Goal: Information Seeking & Learning: Learn about a topic

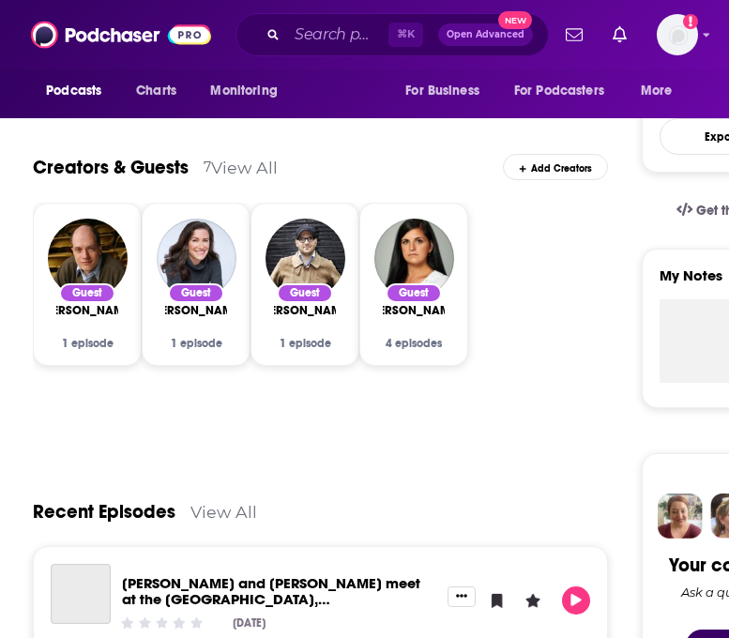
scroll to position [539, 0]
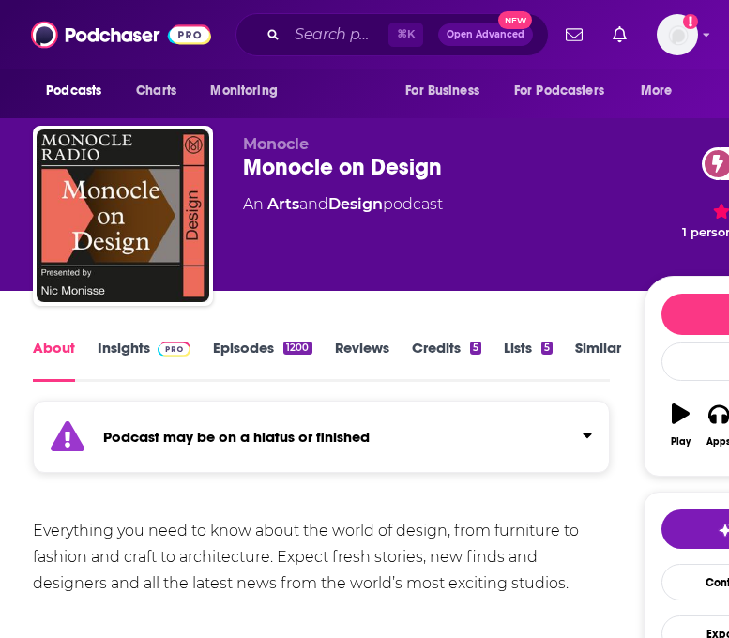
scroll to position [55, 0]
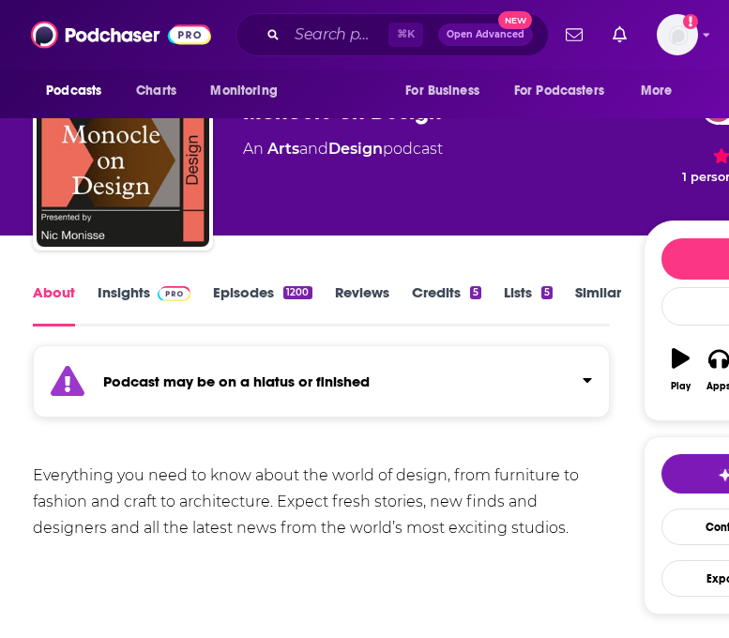
click at [253, 382] on strong "Podcast may be on a hiatus or finished" at bounding box center [236, 381] width 266 height 18
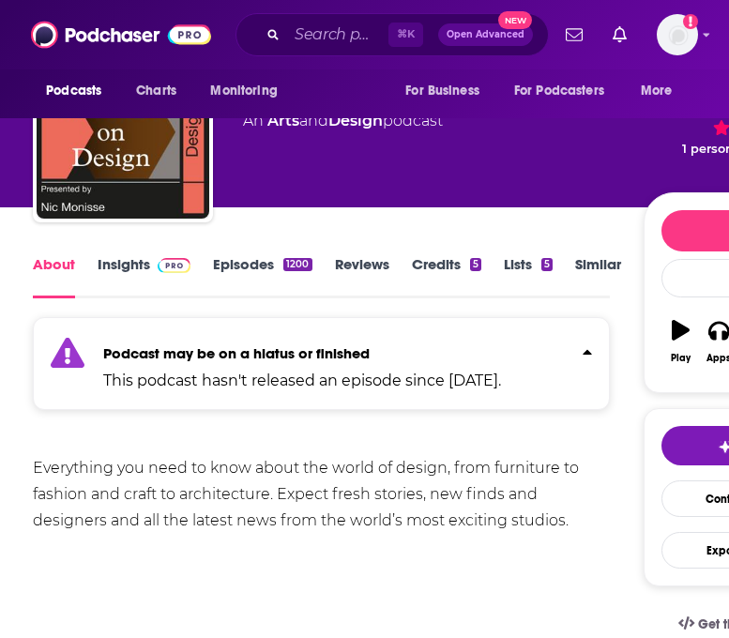
scroll to position [53, 0]
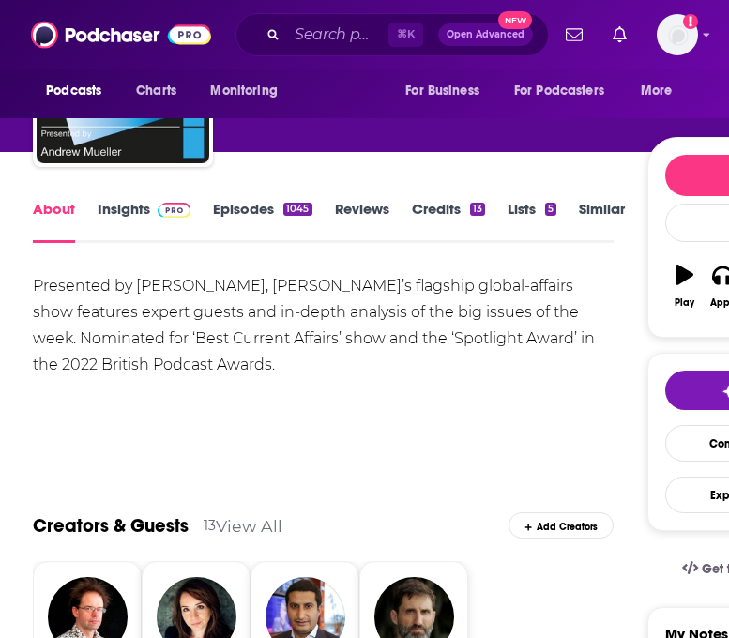
scroll to position [108, 0]
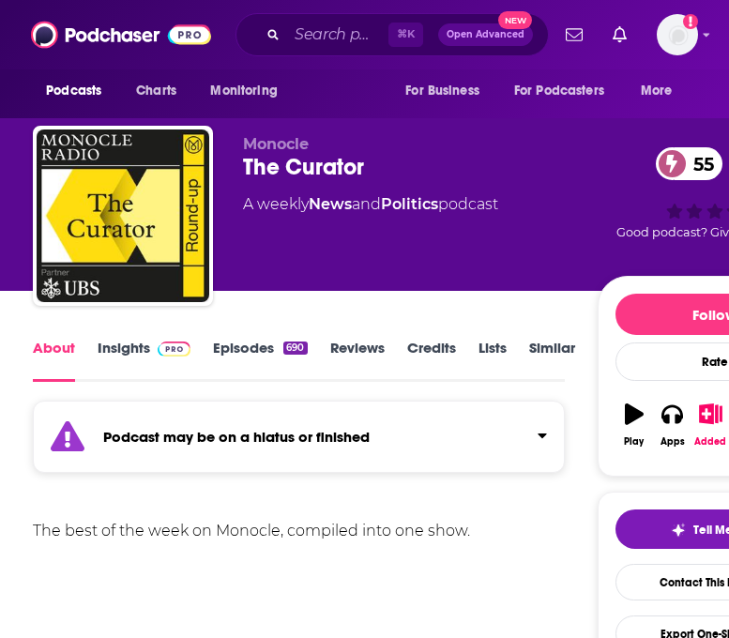
click at [365, 452] on div "Podcast may be on a hiatus or finished" at bounding box center [299, 437] width 532 height 72
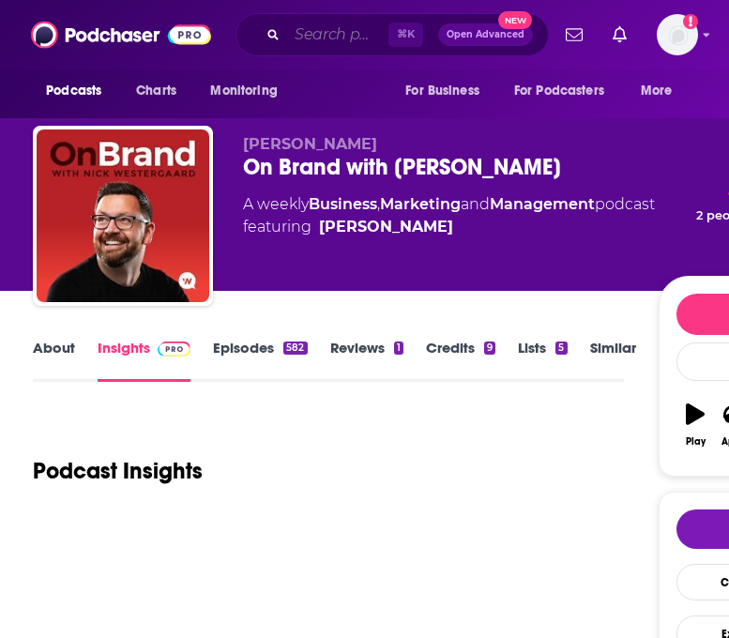
click at [340, 30] on input "Search podcasts, credits, & more..." at bounding box center [337, 35] width 101 height 30
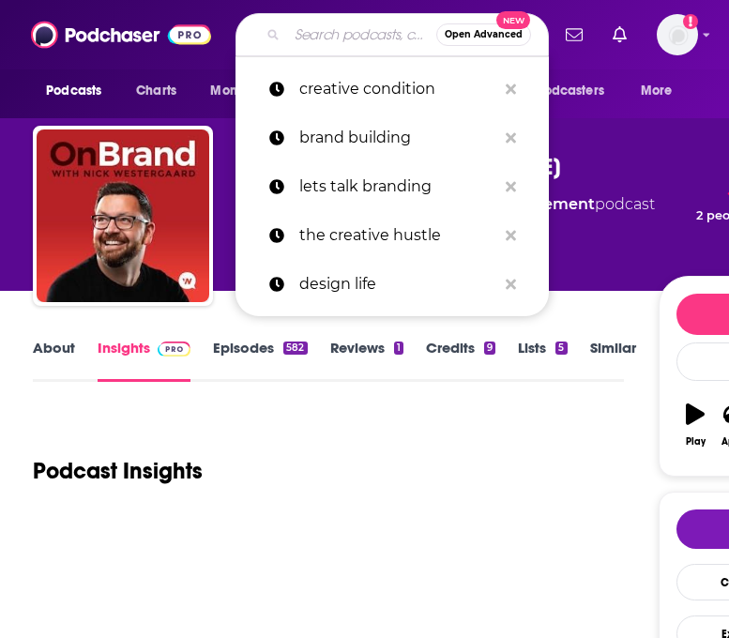
paste input "Better: The Brand Designer Podcast"
type input "Better: The Brand Designer Podcast"
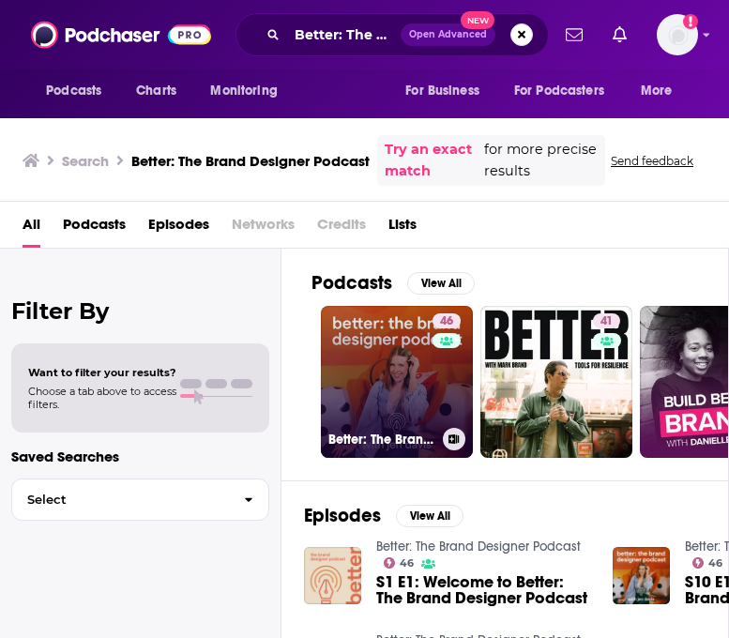
click at [372, 408] on link "46 Better: The Brand Designer Podcast" at bounding box center [397, 382] width 152 height 152
